Goal: Navigation & Orientation: Understand site structure

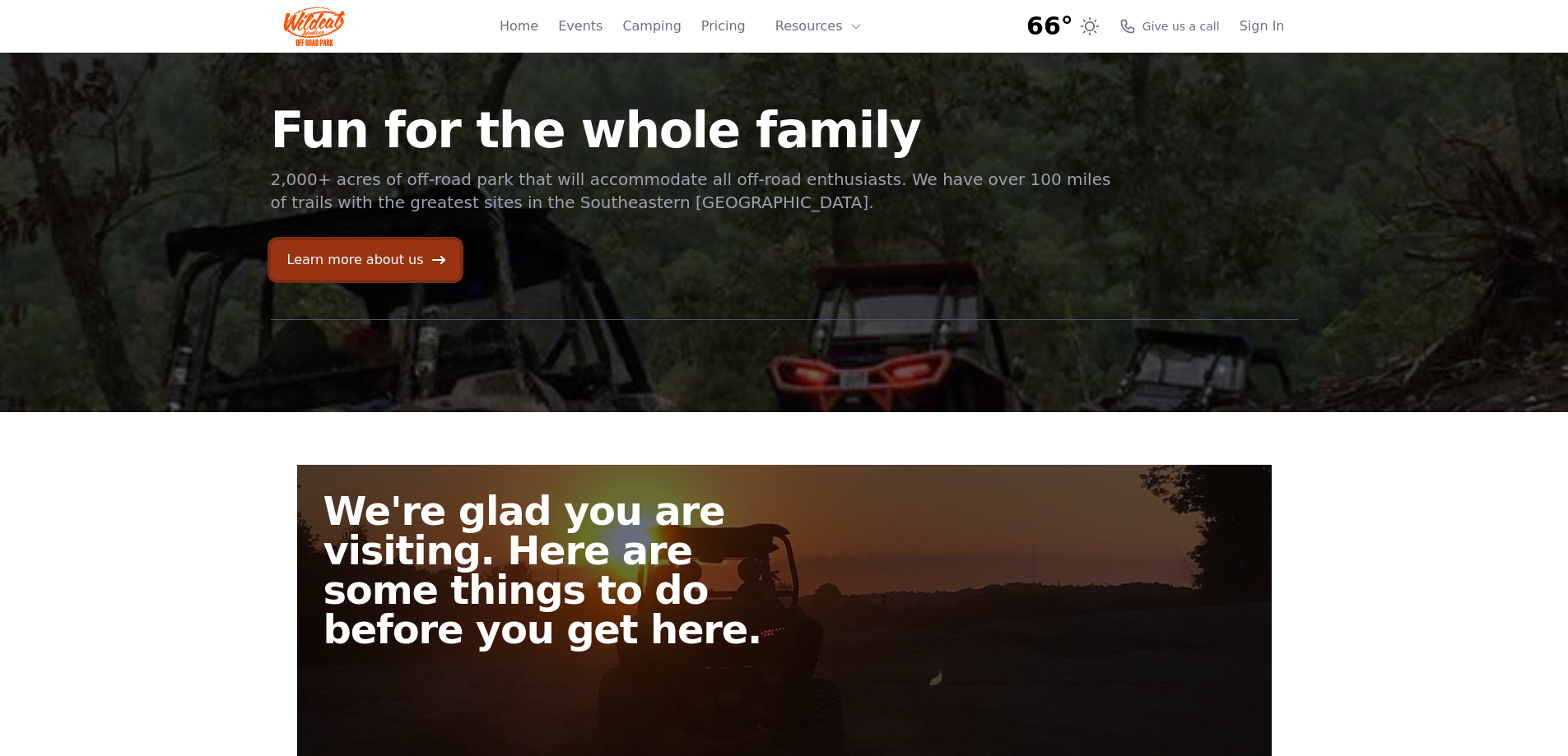
click at [350, 265] on link "Learn more about us" at bounding box center [365, 259] width 189 height 39
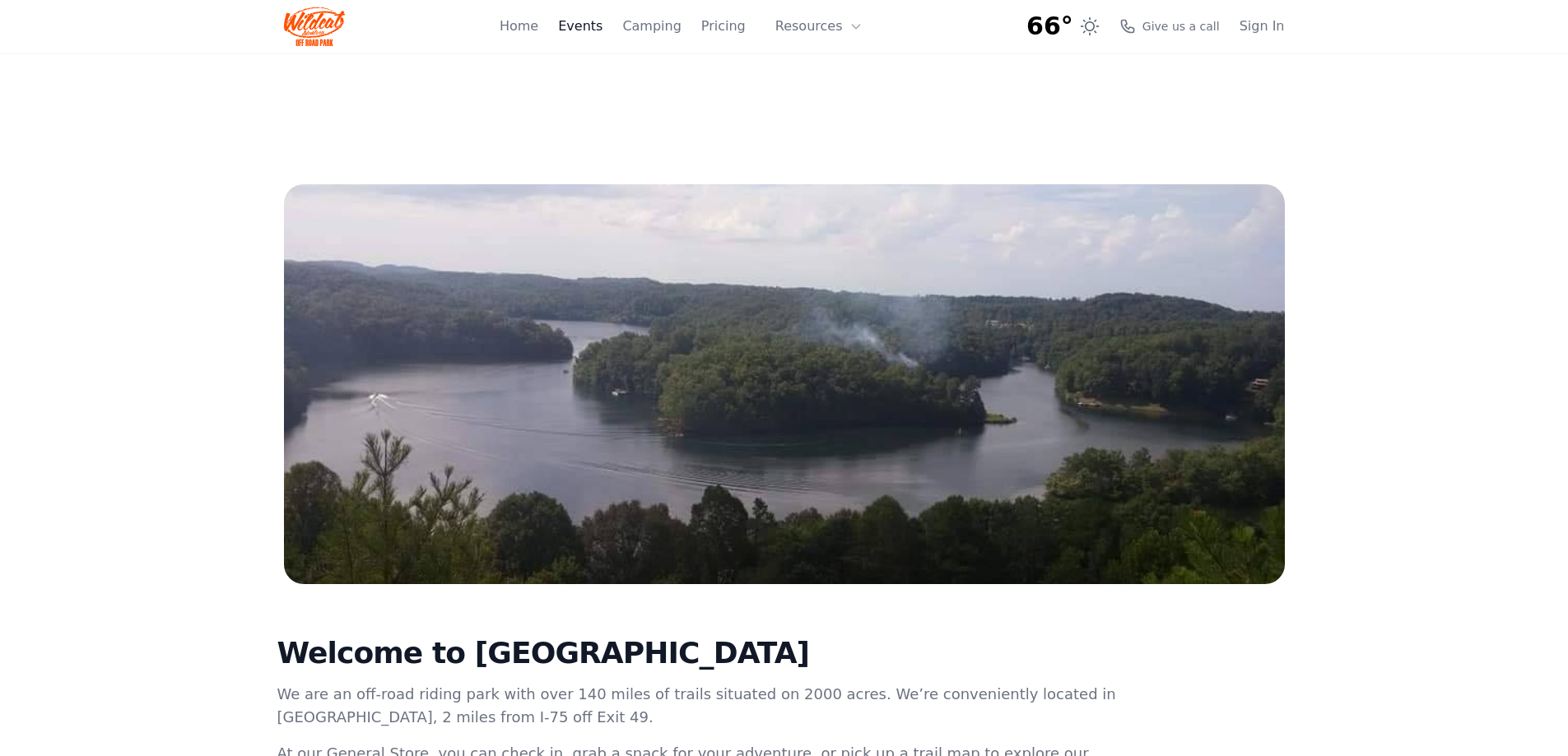
click at [592, 26] on link "Events" at bounding box center [580, 26] width 44 height 20
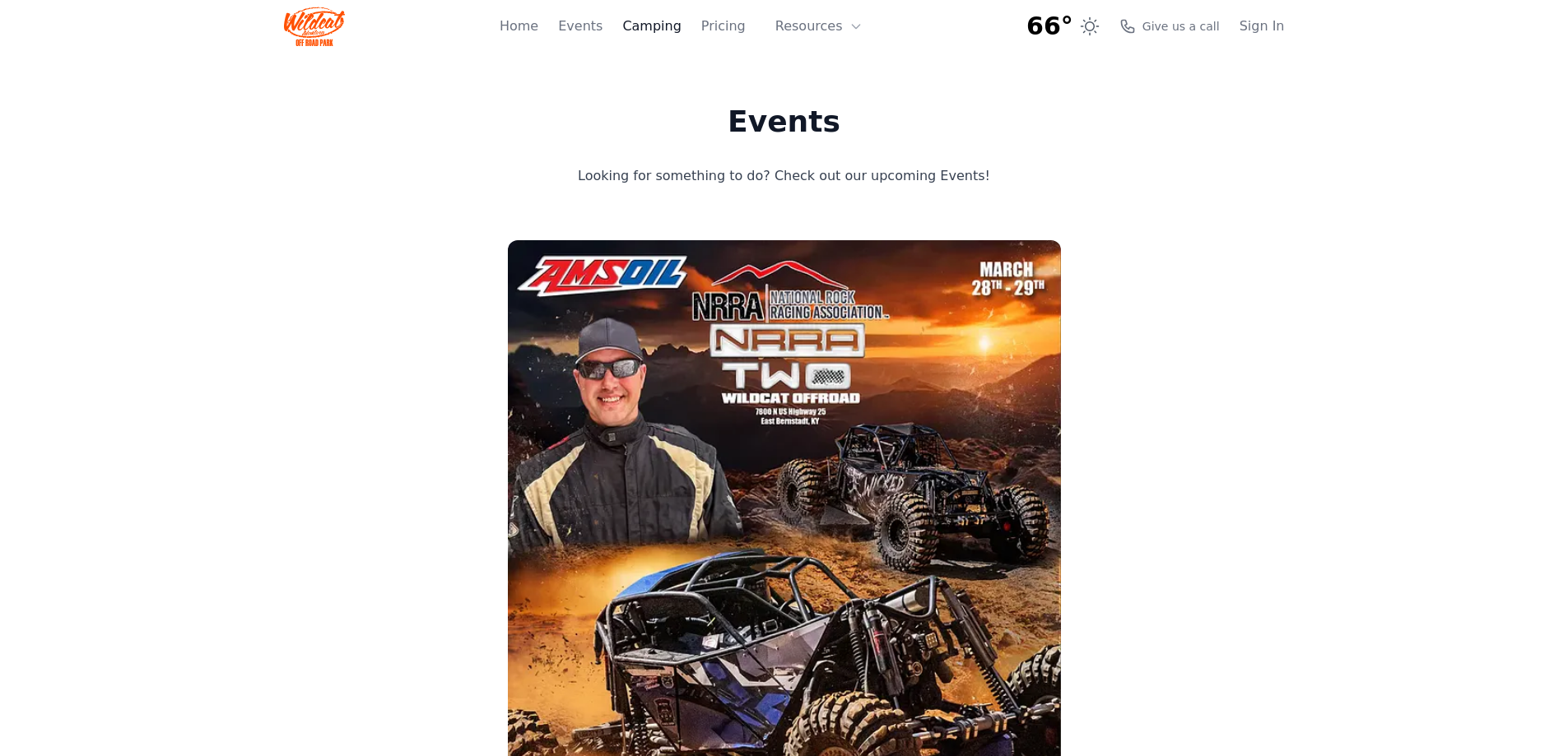
click at [675, 26] on link "Camping" at bounding box center [651, 26] width 59 height 20
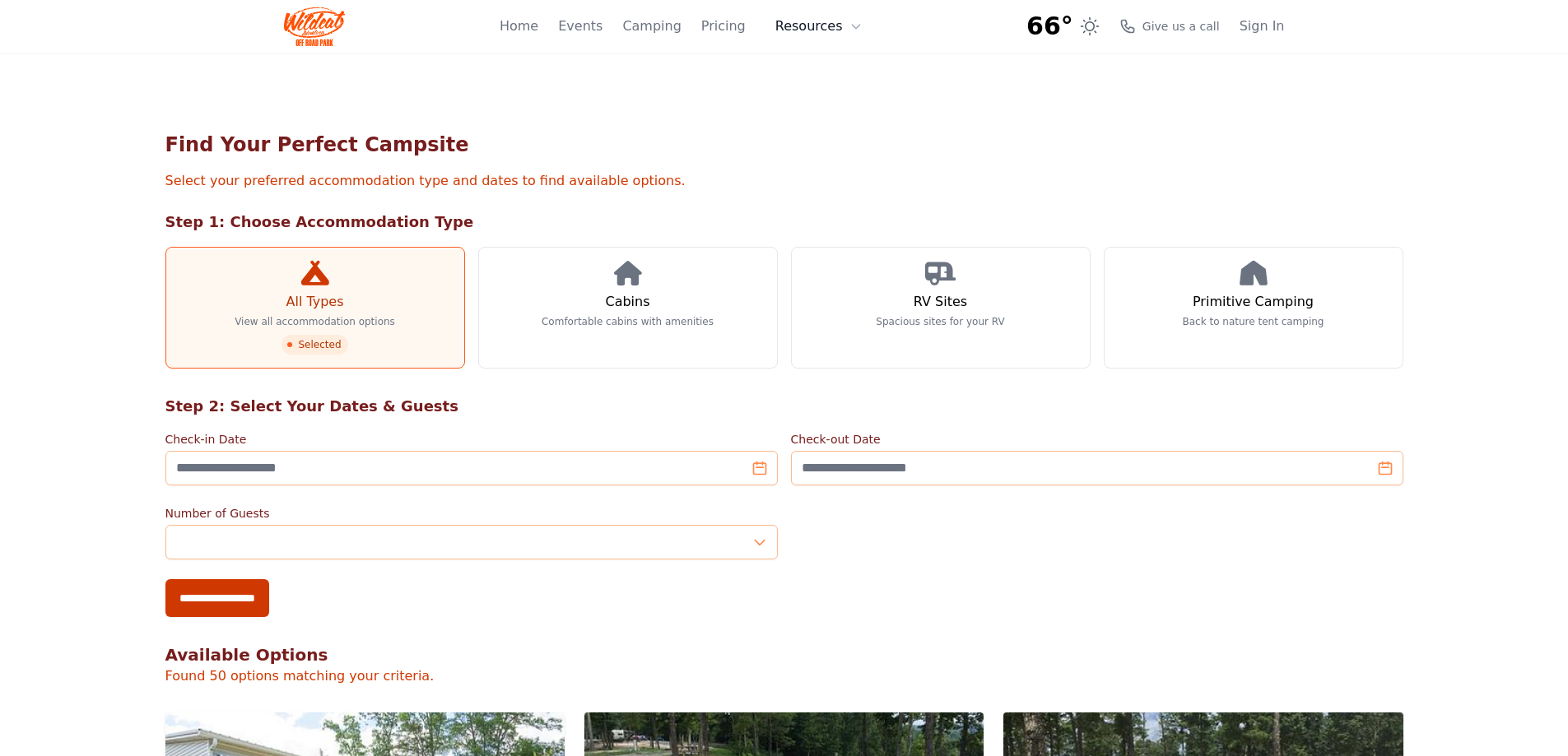
click at [819, 24] on button "Resources" at bounding box center [819, 26] width 107 height 33
click at [830, 68] on link "About" at bounding box center [845, 67] width 158 height 30
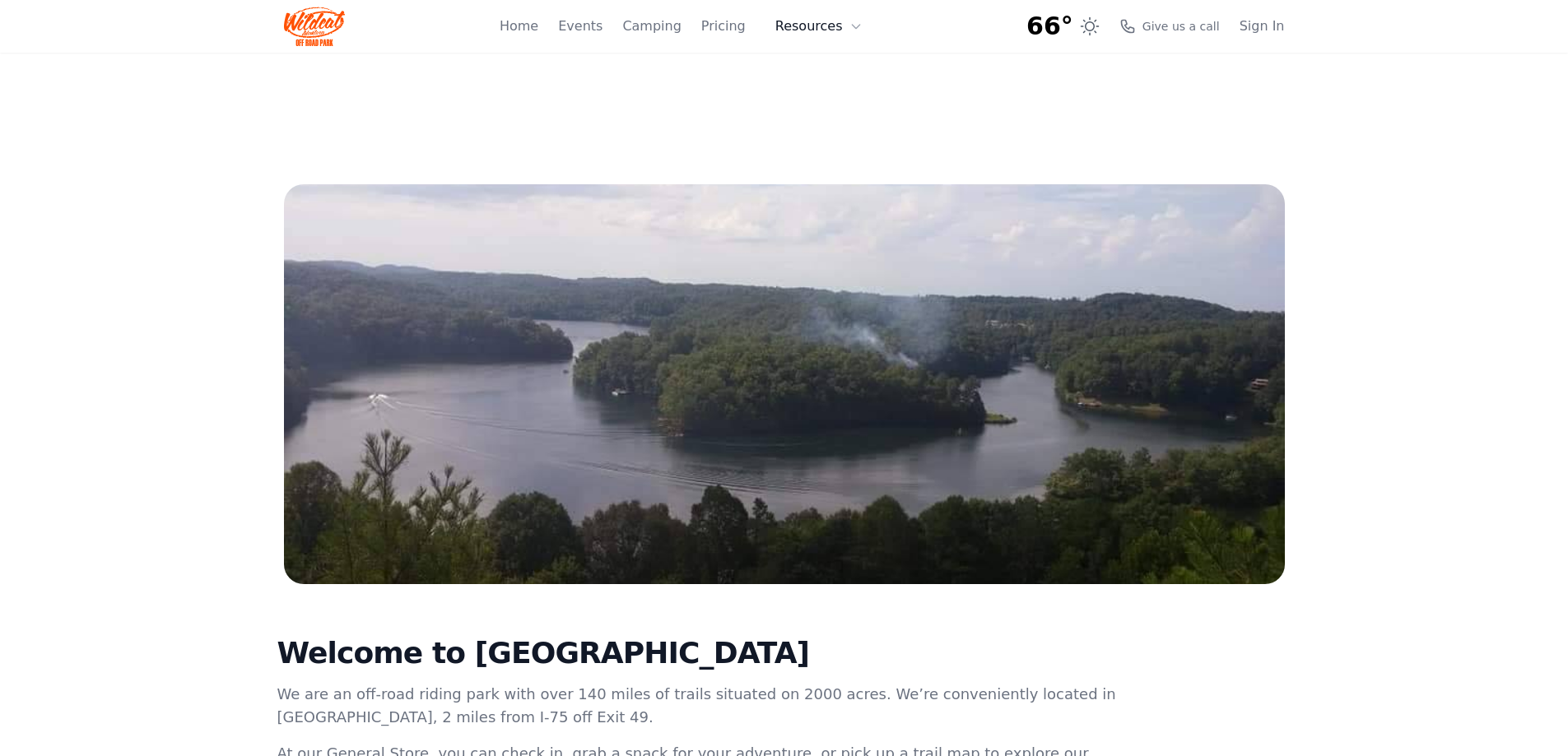
click at [830, 25] on button "Resources" at bounding box center [819, 26] width 107 height 33
click at [824, 99] on link "FAQ" at bounding box center [845, 97] width 158 height 30
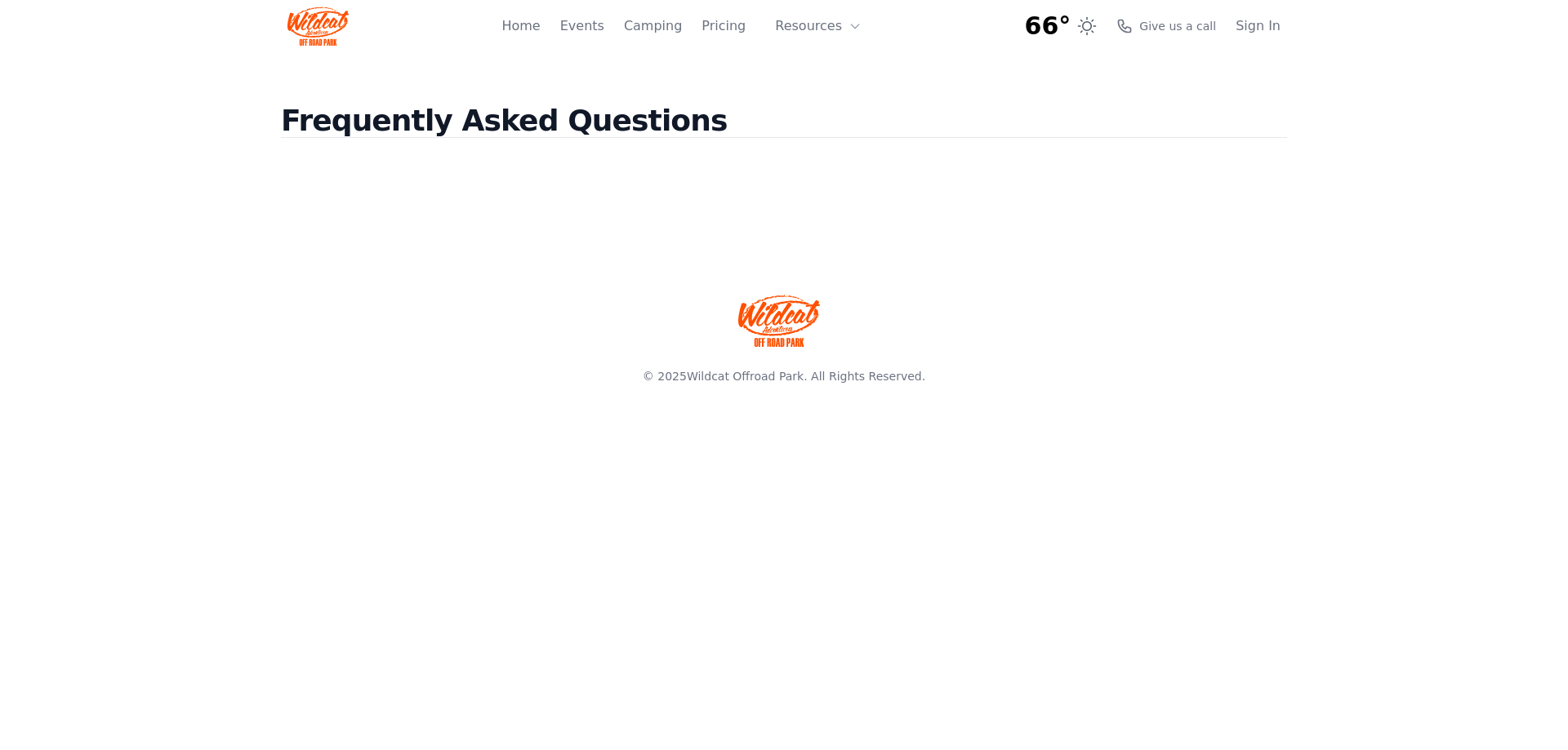
click at [570, 21] on div "Home Events Camping Pricing Resources About FAQ" at bounding box center [686, 26] width 370 height 52
click at [540, 25] on link "Home" at bounding box center [520, 26] width 38 height 20
